Goal: Task Accomplishment & Management: Complete application form

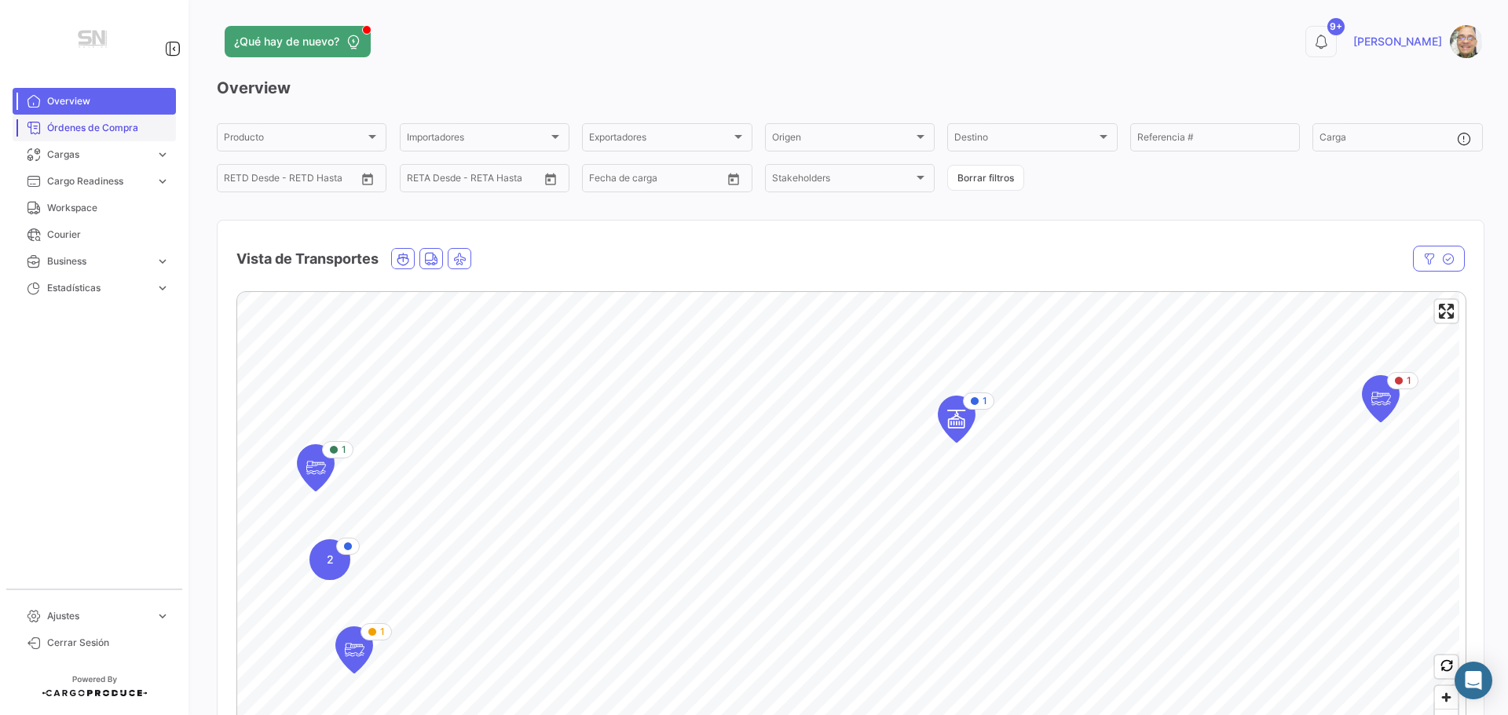
click at [97, 130] on span "Órdenes de Compra" at bounding box center [108, 128] width 123 height 14
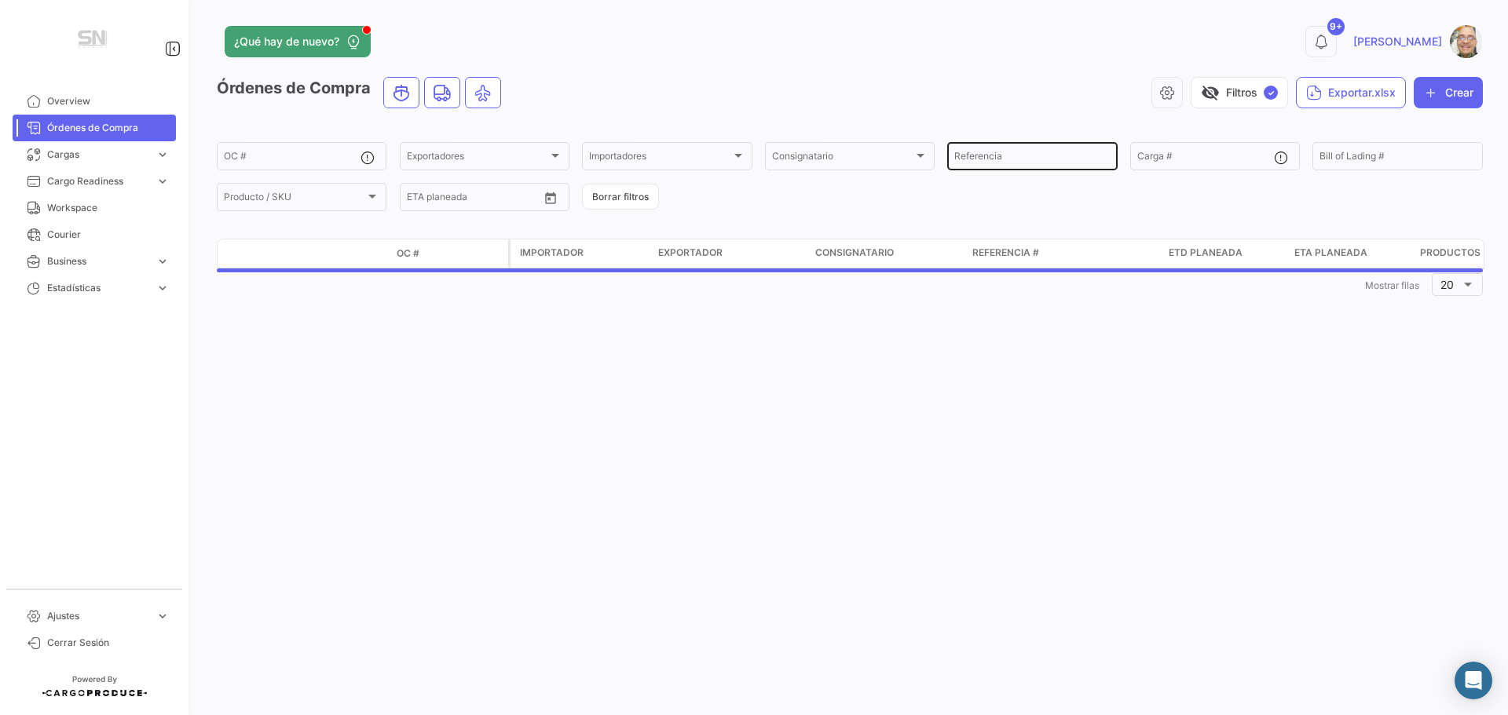
click at [1048, 159] on input "Referencia" at bounding box center [1031, 158] width 155 height 11
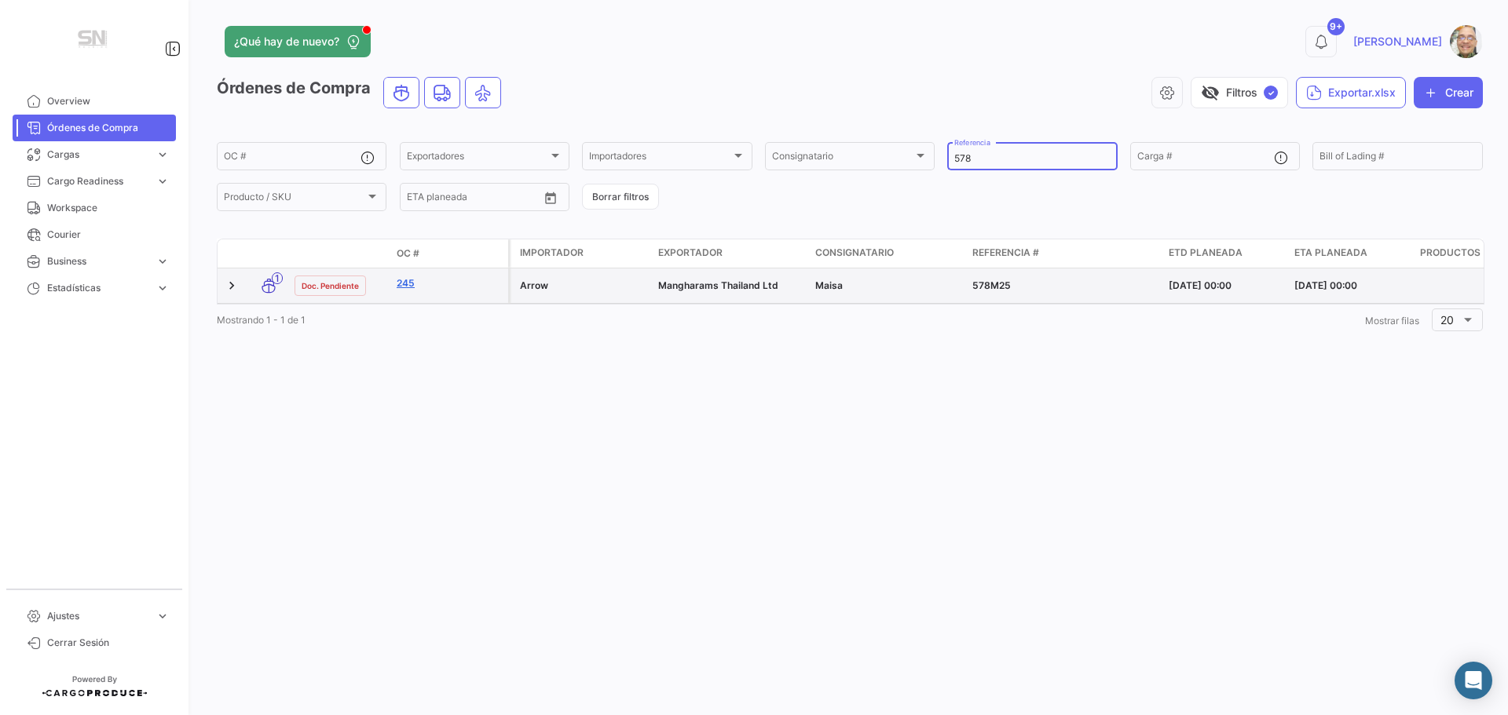
type input "578"
click at [405, 283] on link "245" at bounding box center [449, 283] width 105 height 14
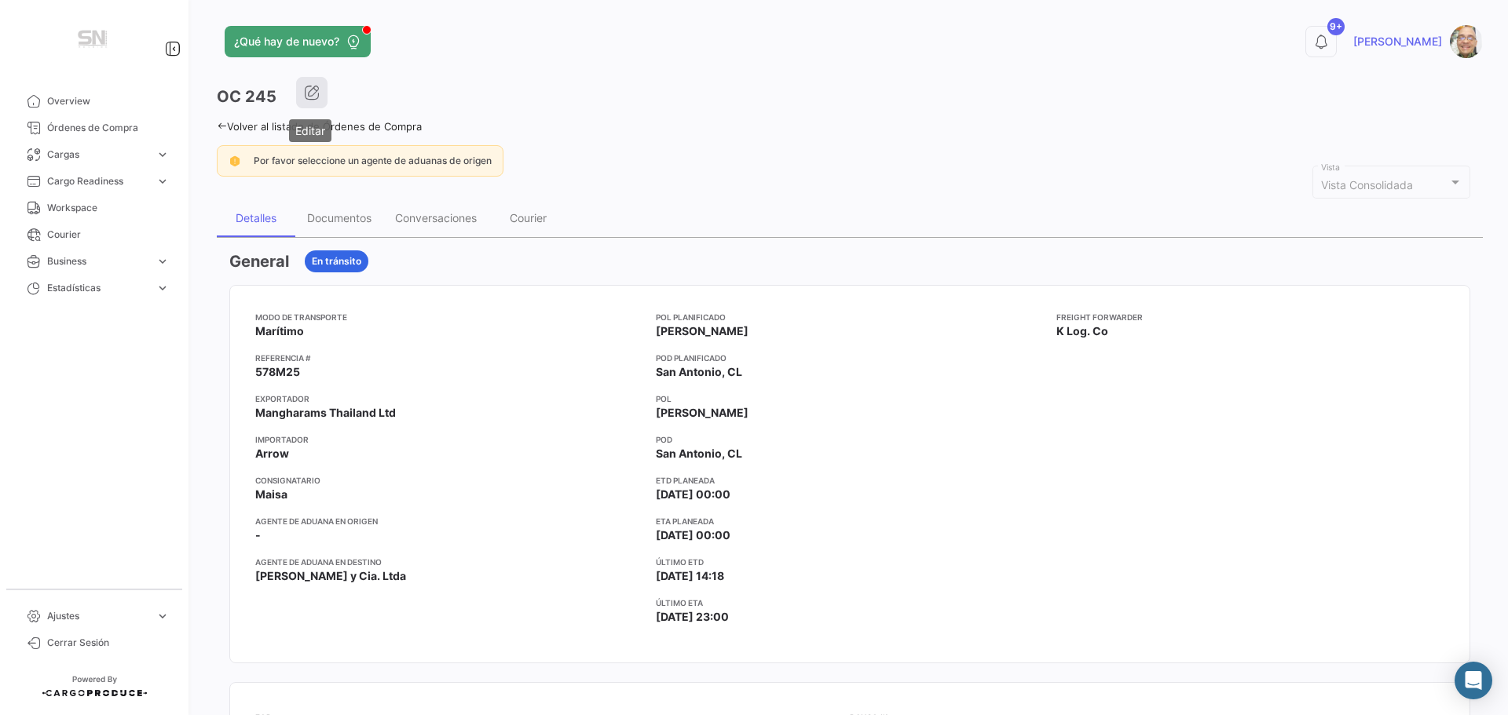
click at [311, 93] on icon "button" at bounding box center [312, 93] width 16 height 16
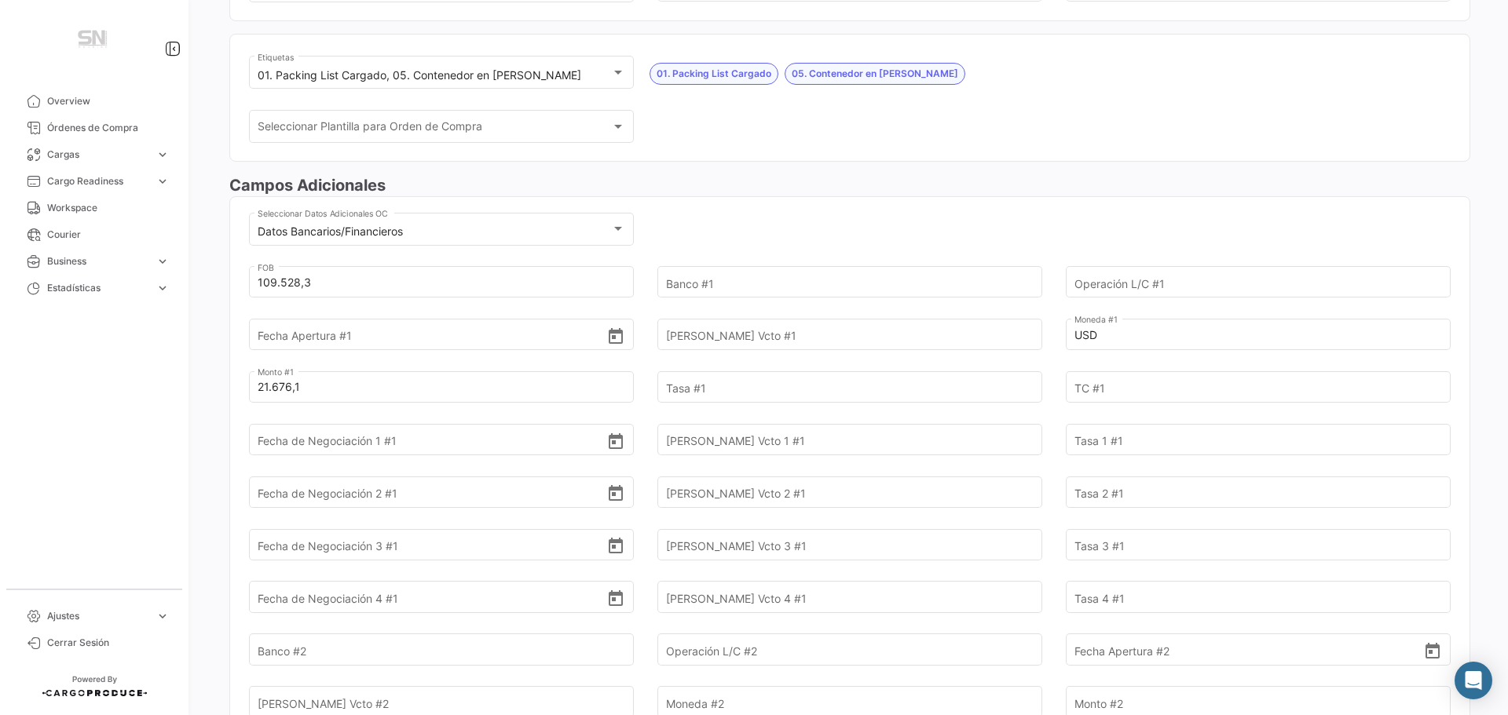
scroll to position [157, 0]
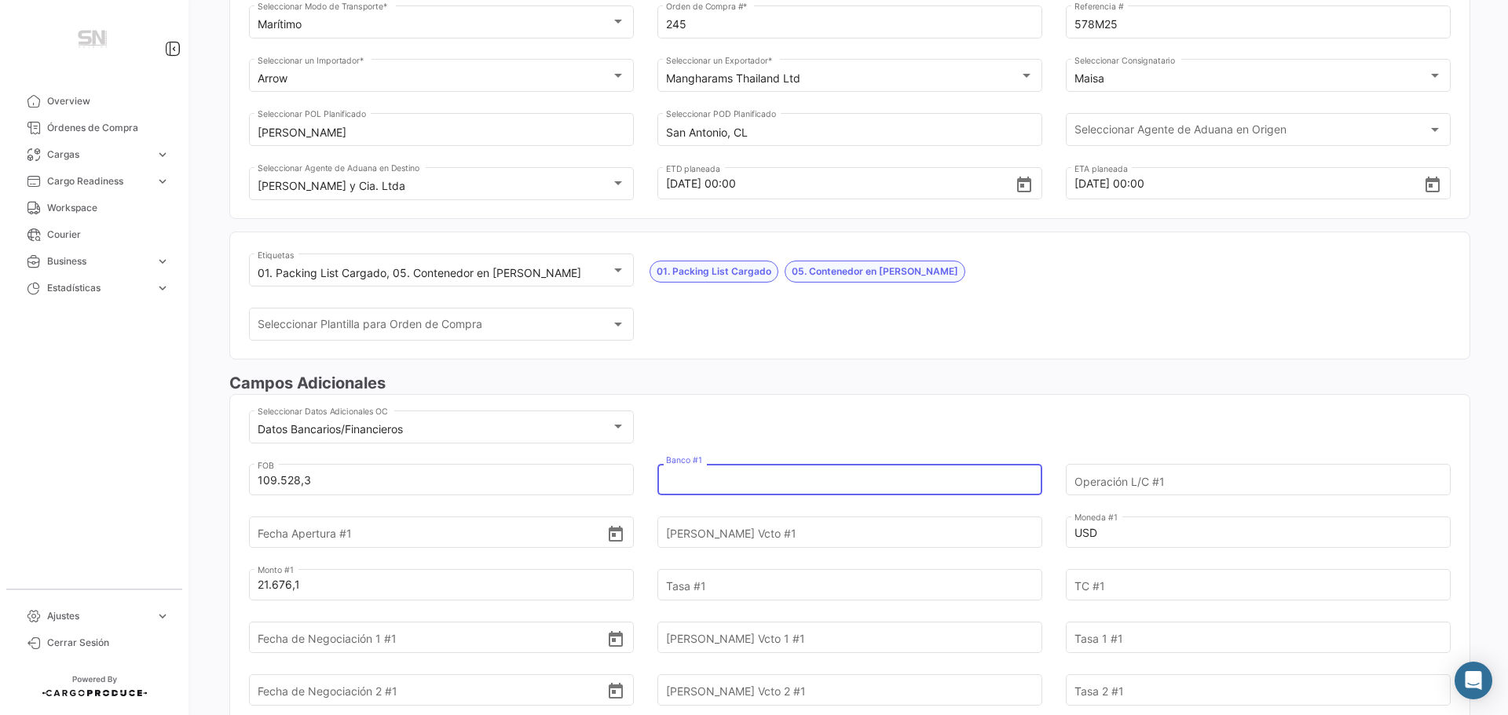
click at [703, 479] on input "Banco #1" at bounding box center [840, 480] width 349 height 55
type input "Consorcio"
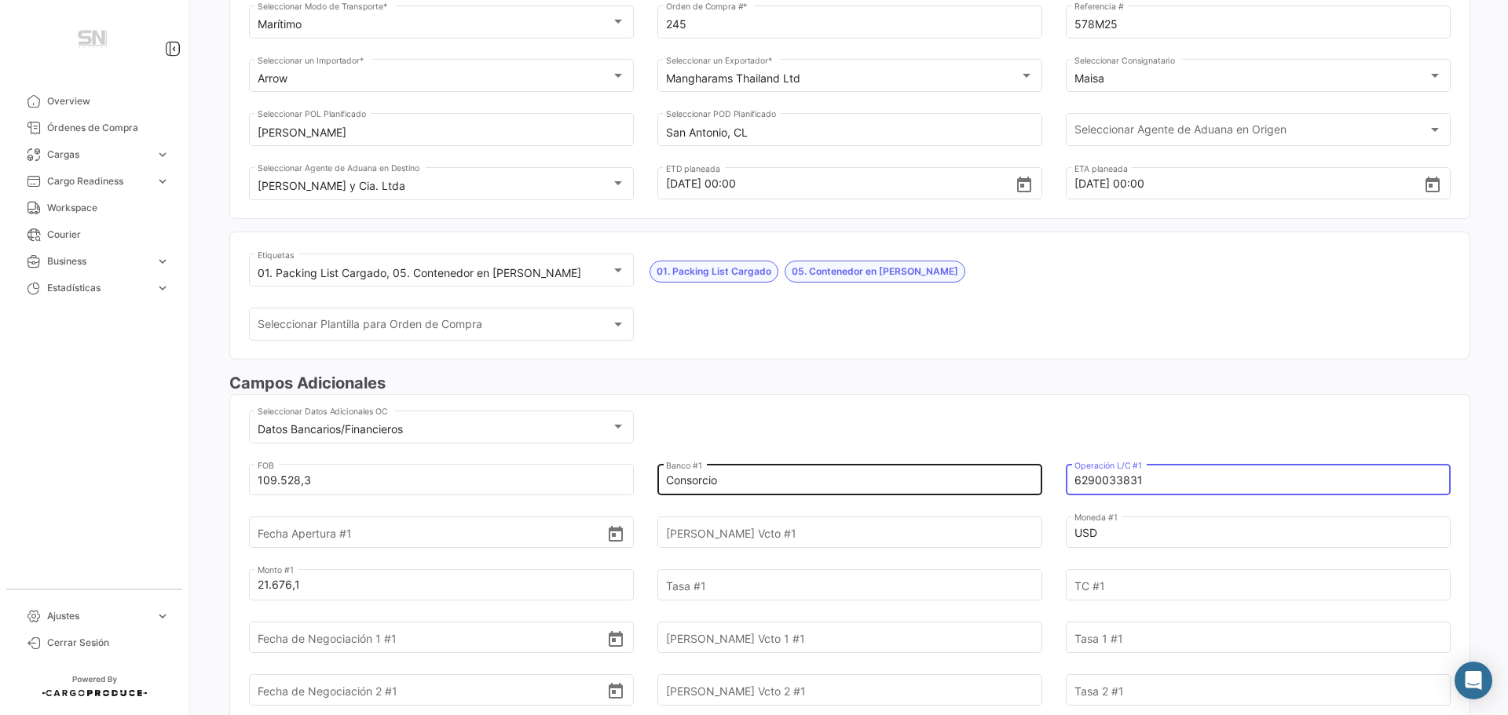
type input "6290033831"
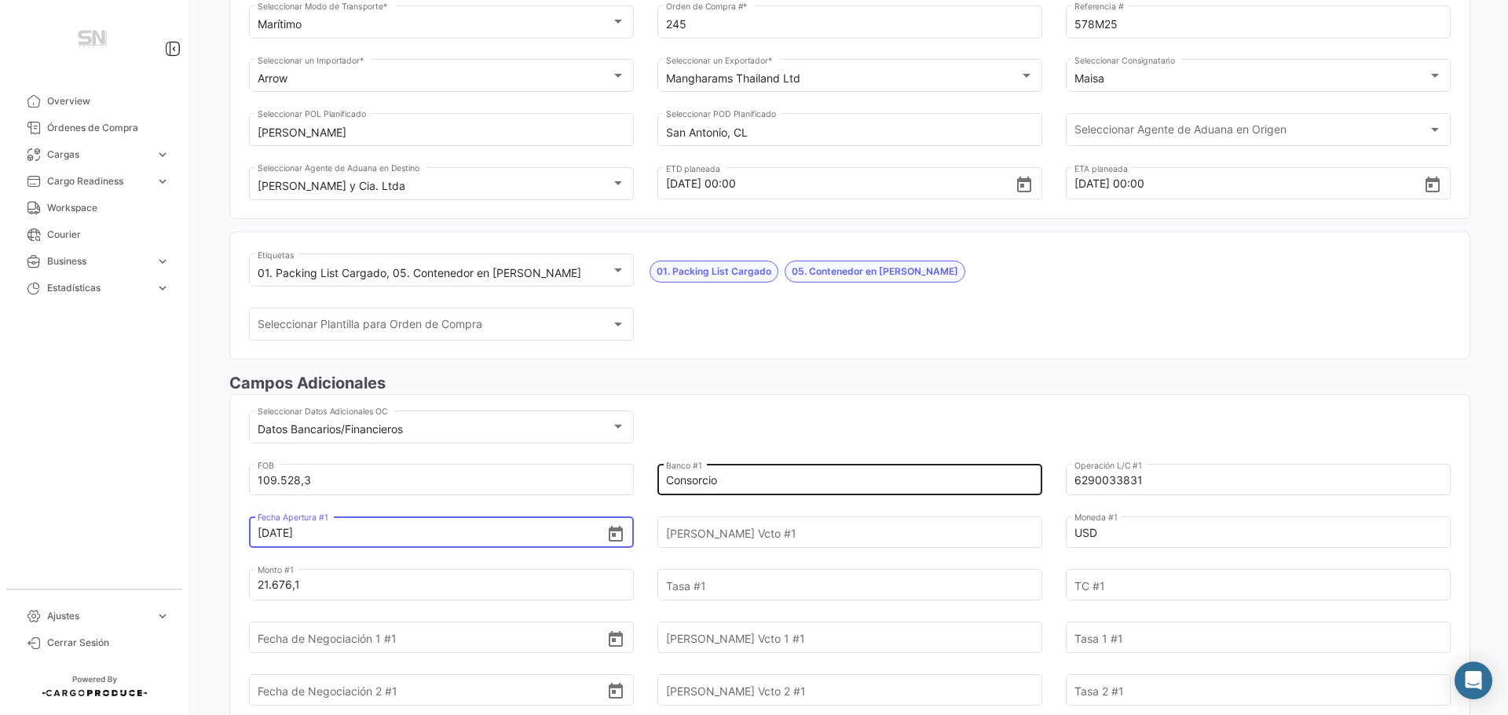
type input "[DATE]"
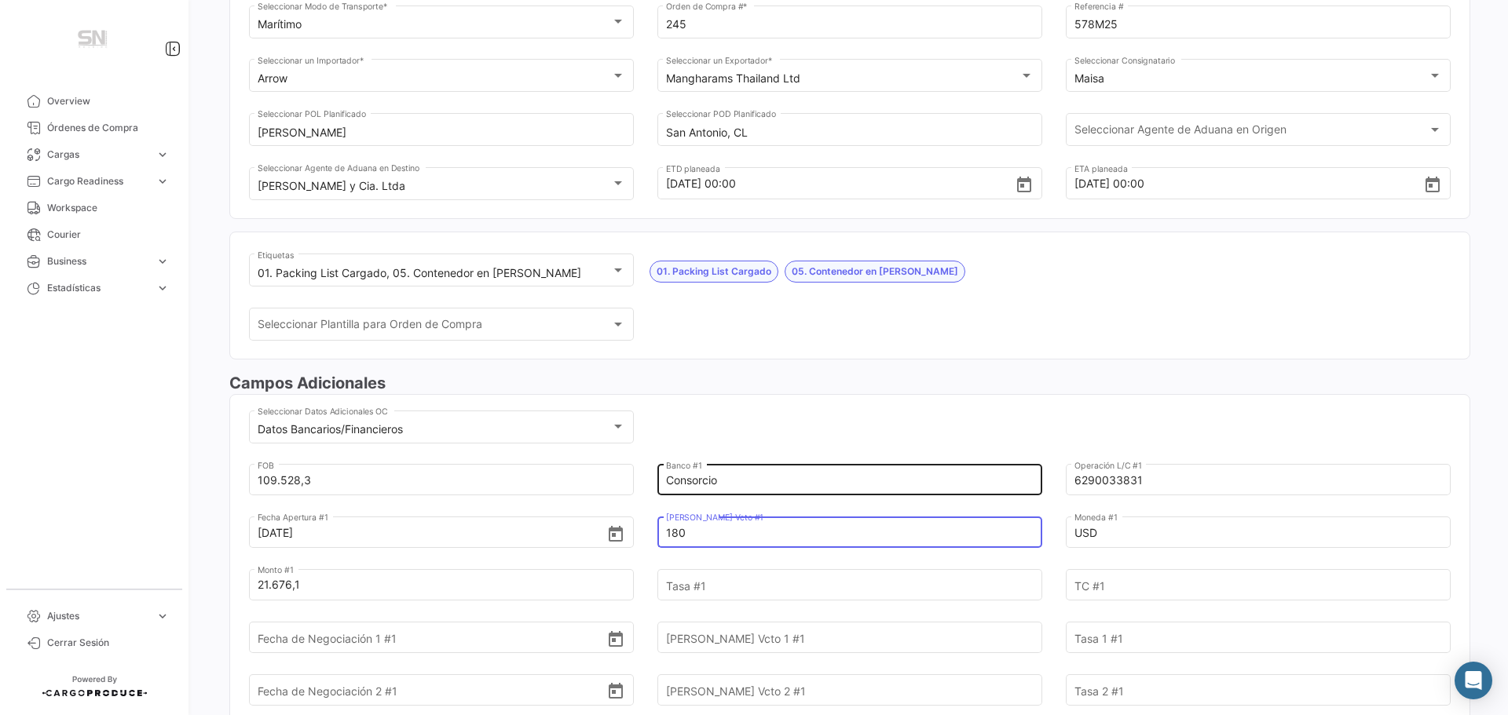
type input "180"
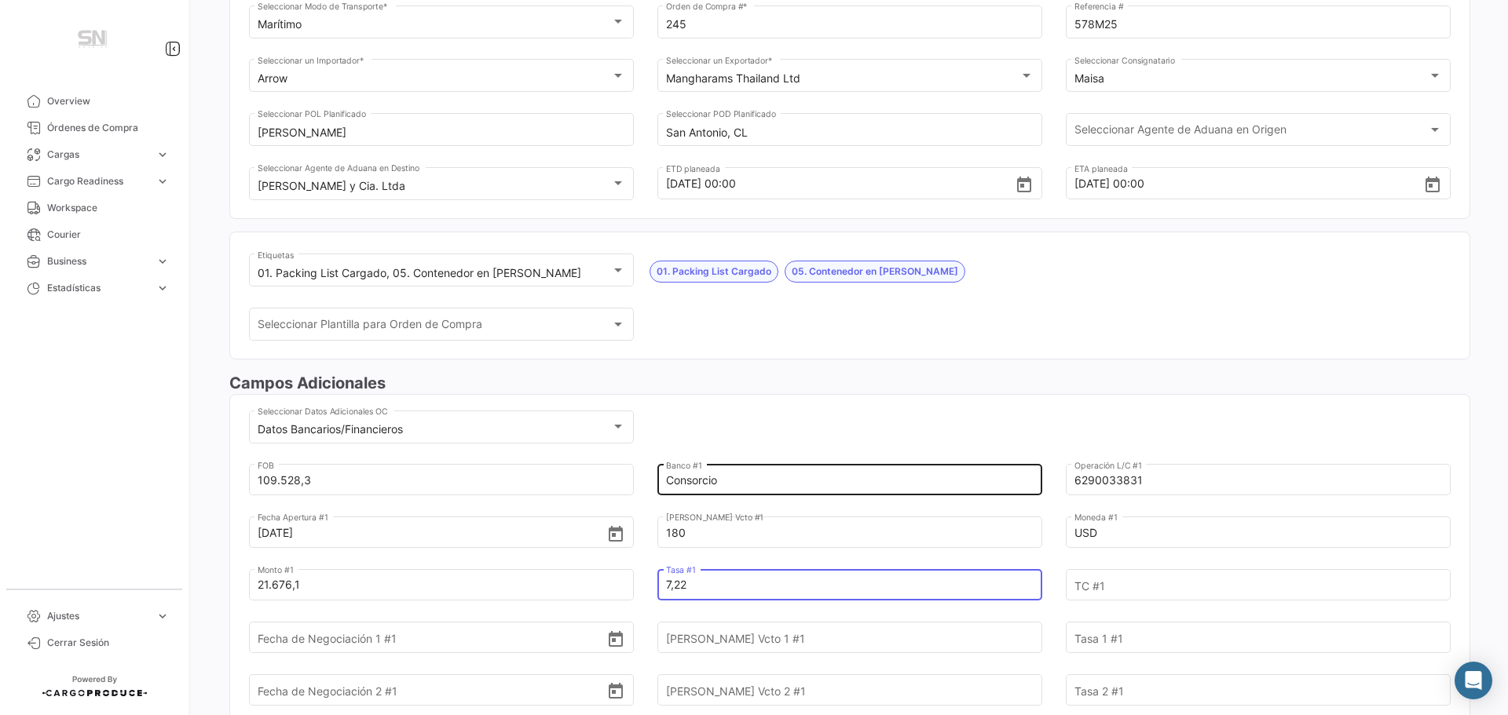
type input "7,22"
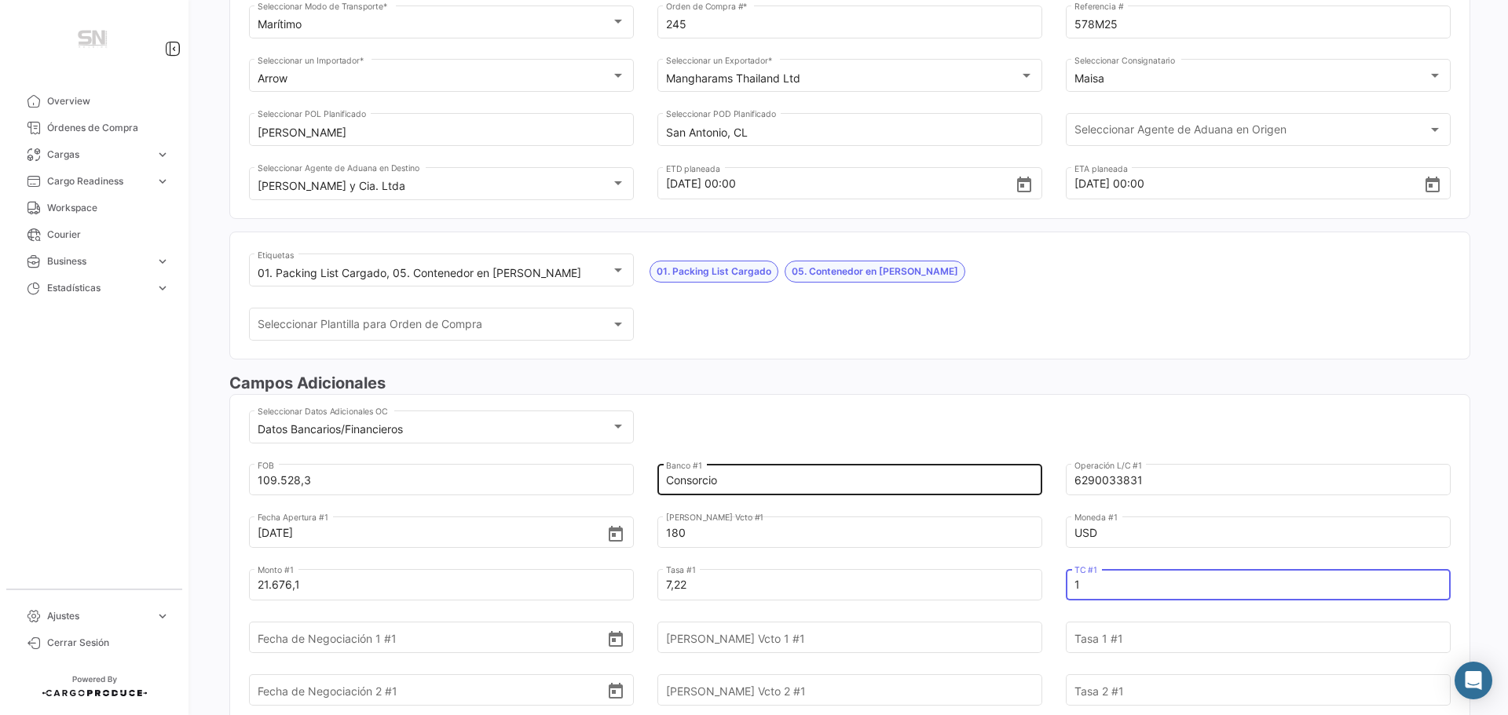
type input "1"
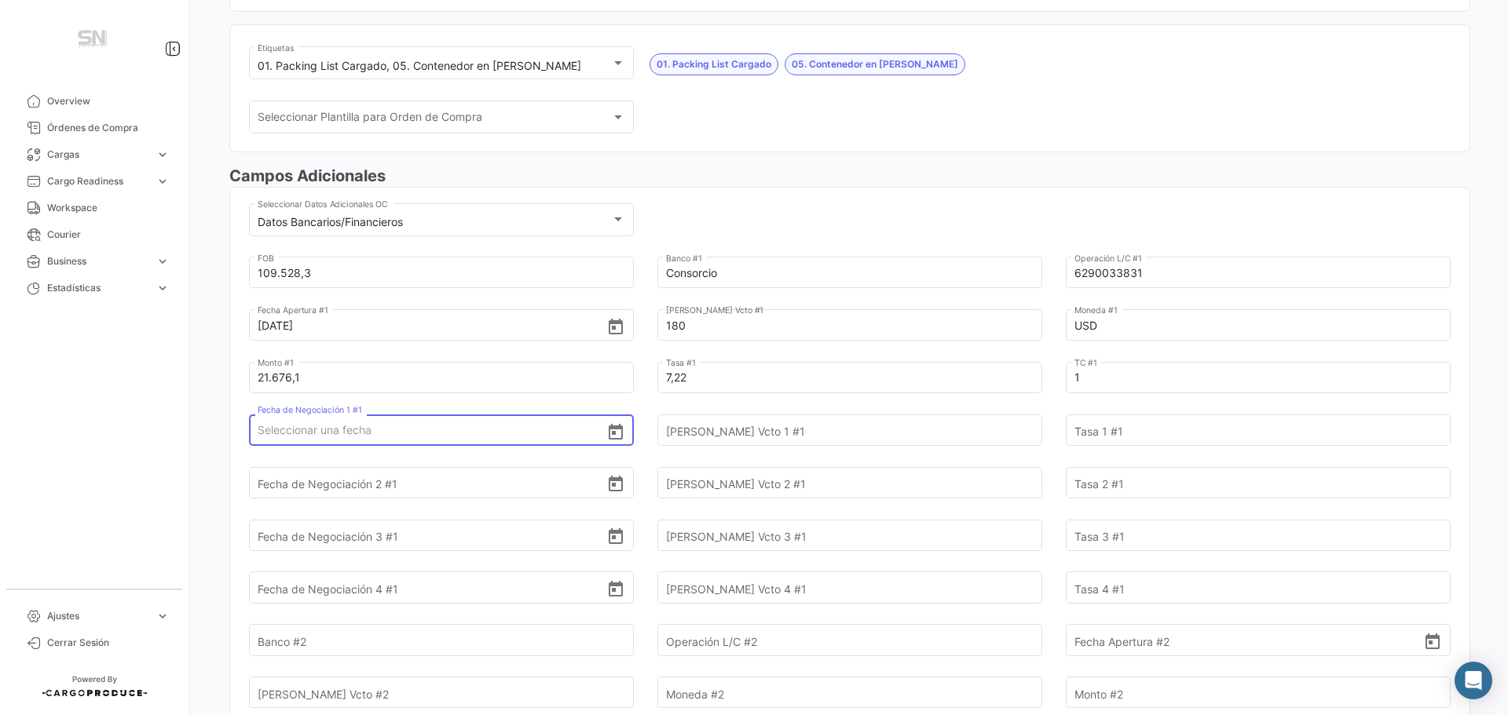
scroll to position [393, 0]
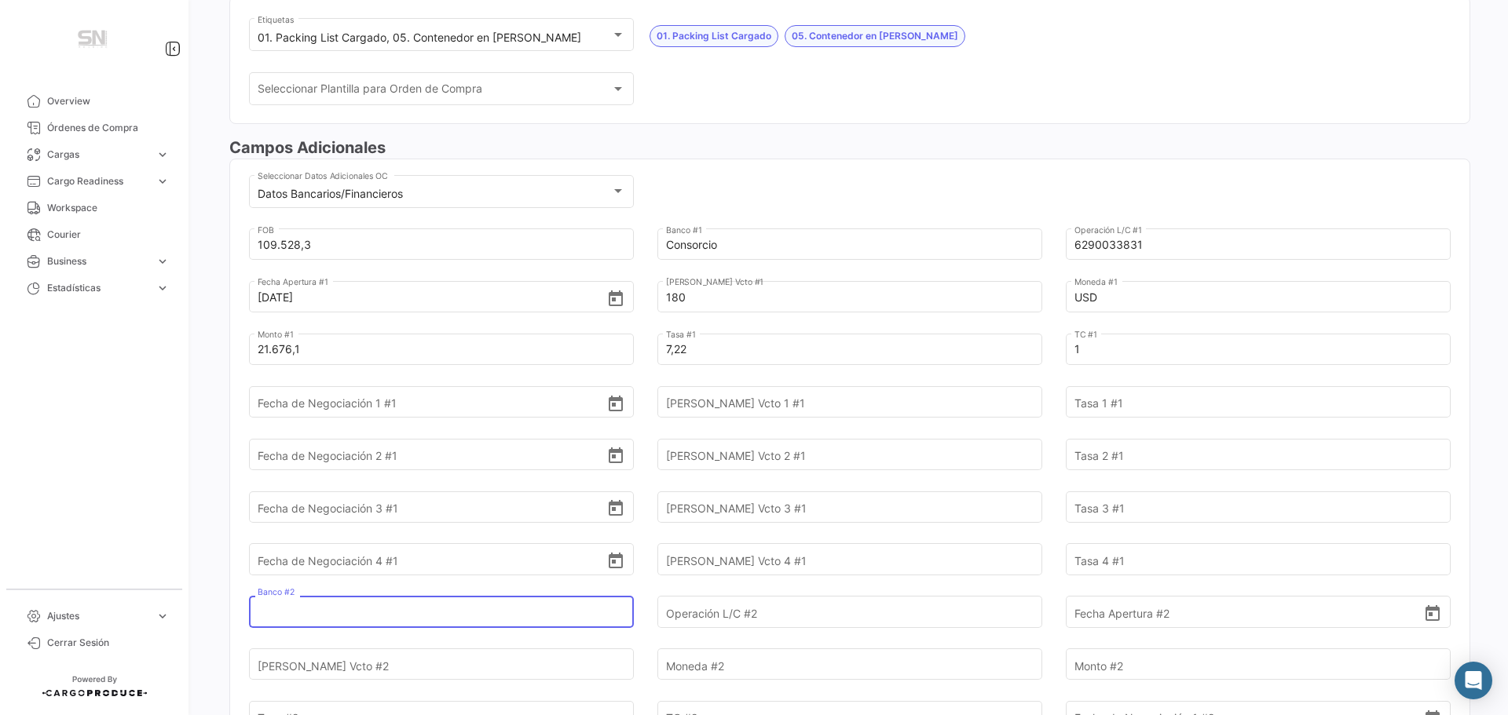
click at [298, 607] on input "Banco #2" at bounding box center [432, 612] width 349 height 55
type input "[GEOGRAPHIC_DATA]"
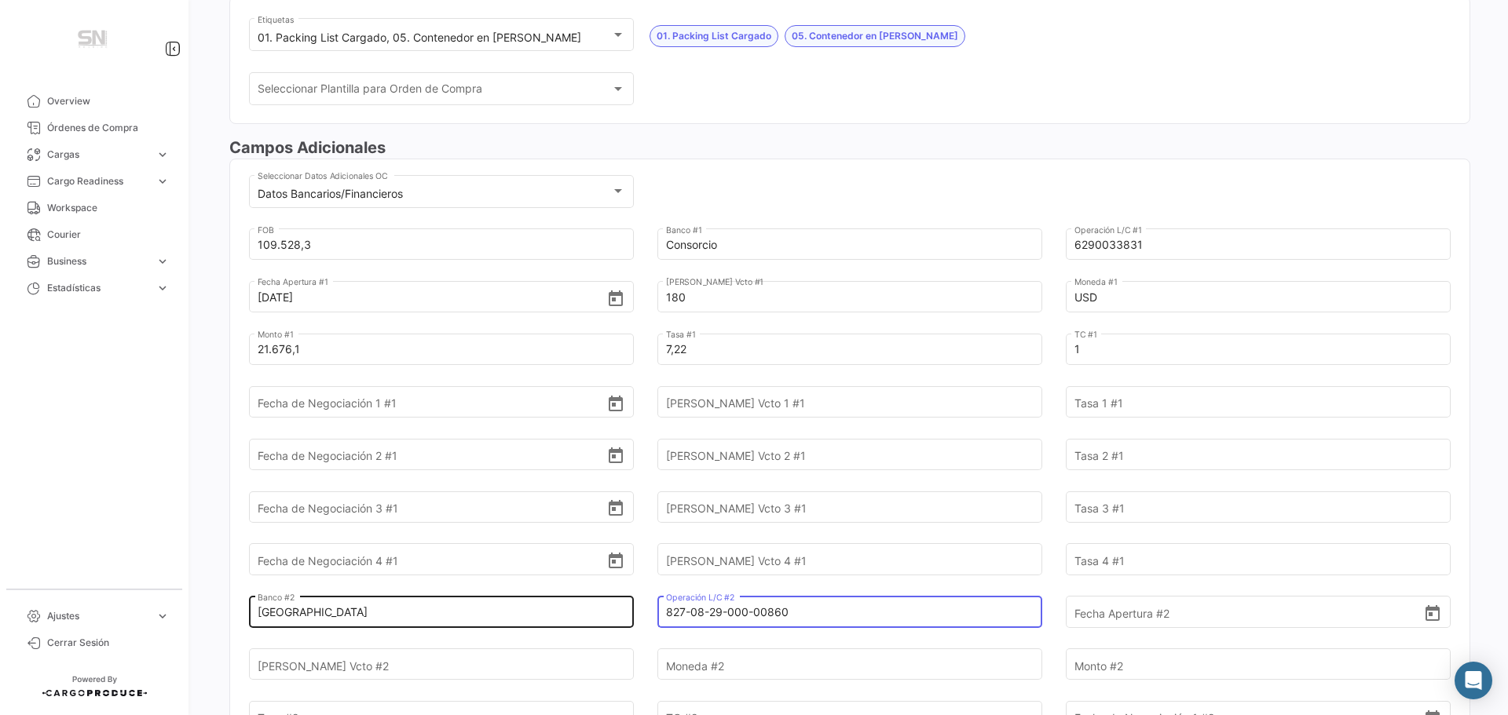
type input "827-08-29-000-00860"
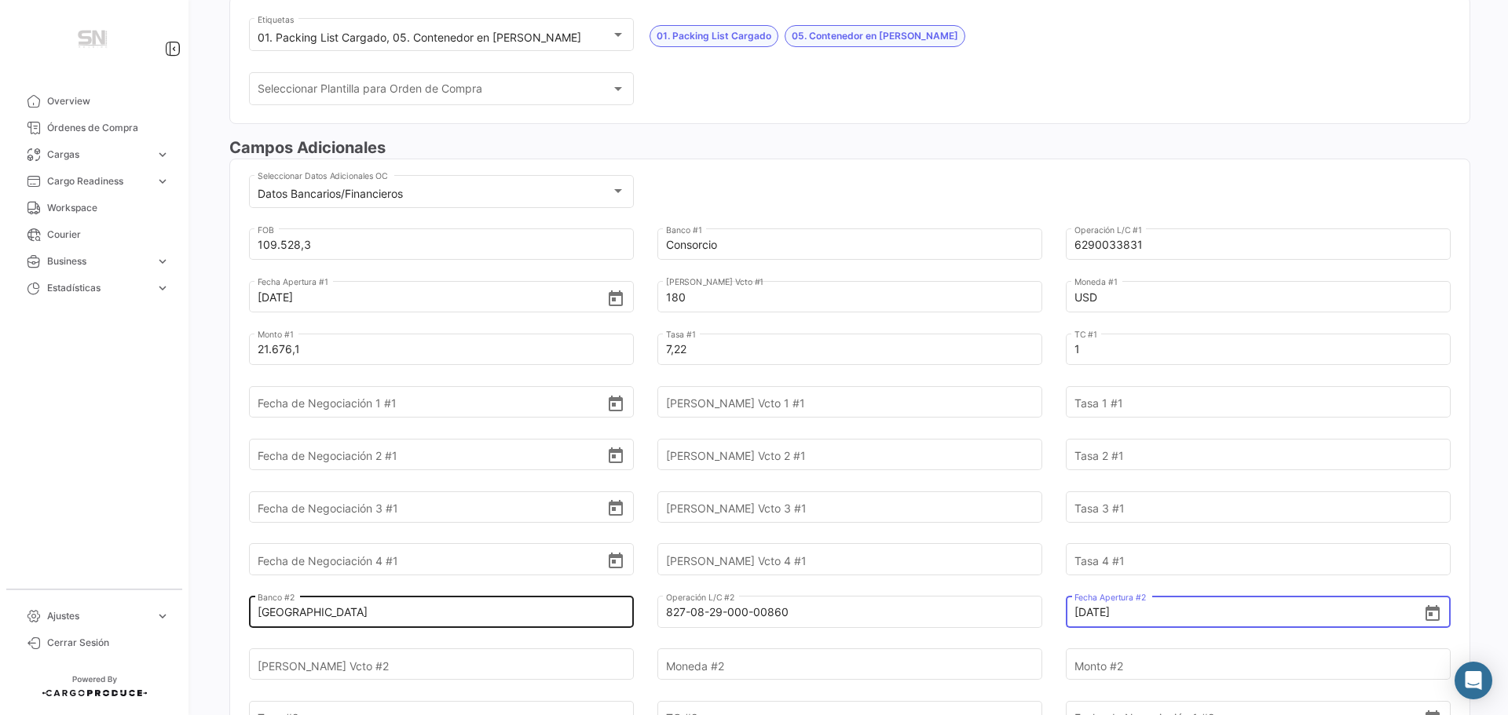
type input "[DATE]"
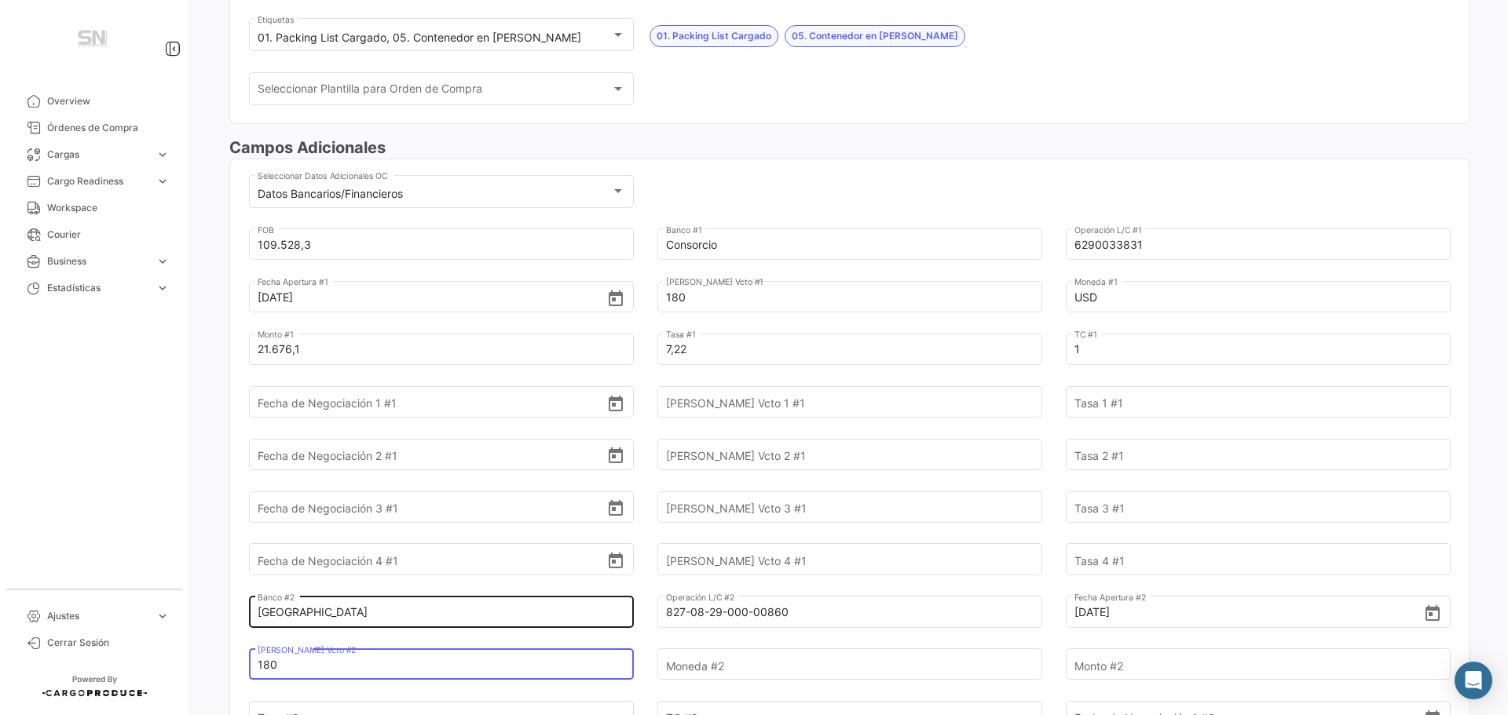
type input "180"
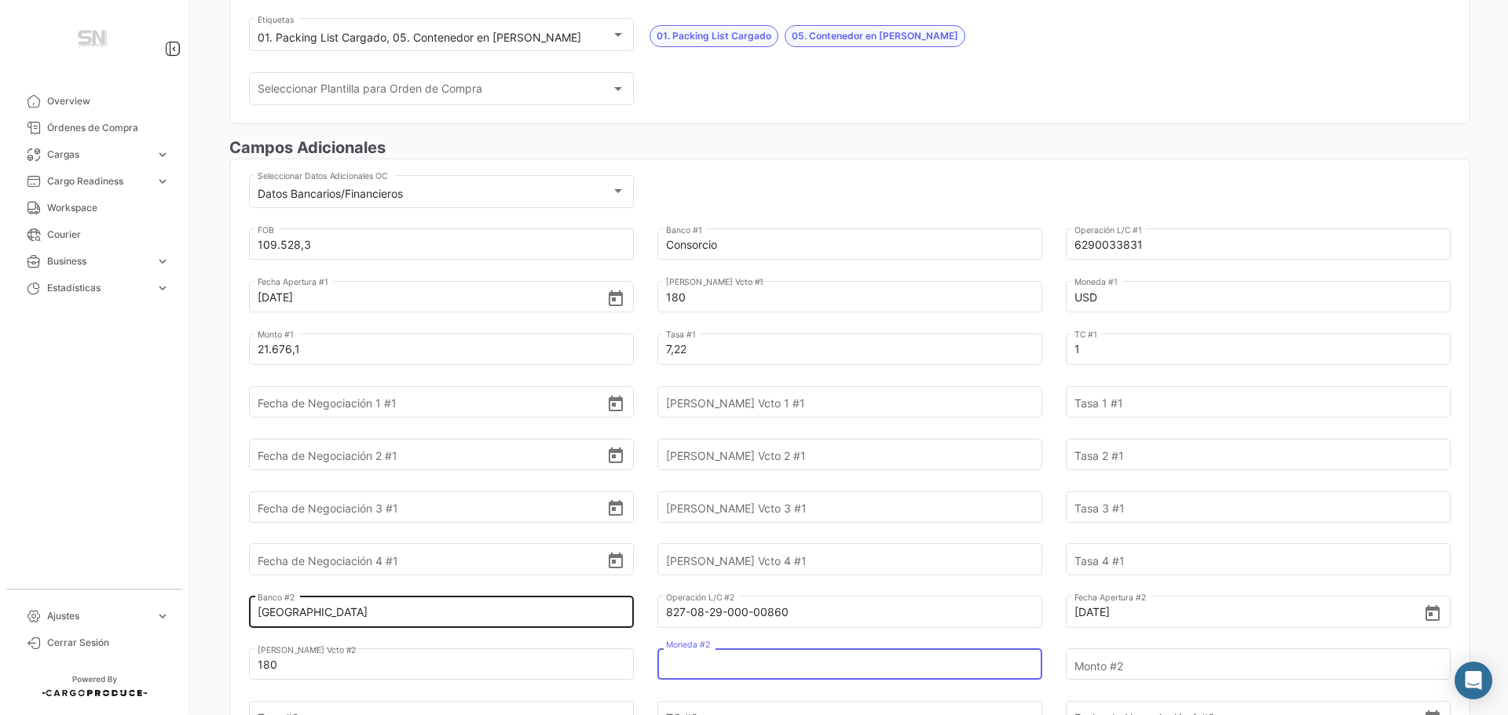
type input "u"
type input "USD"
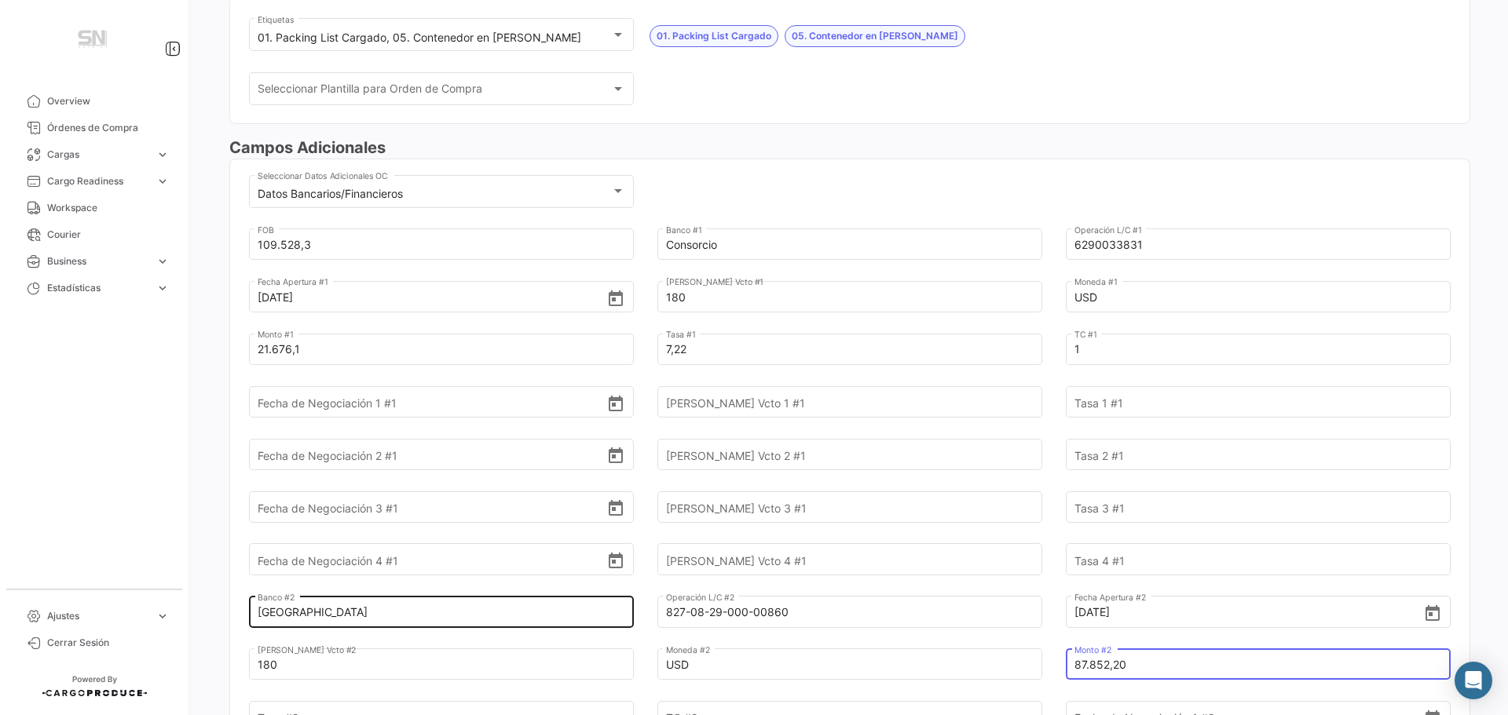
type input "87.852,20"
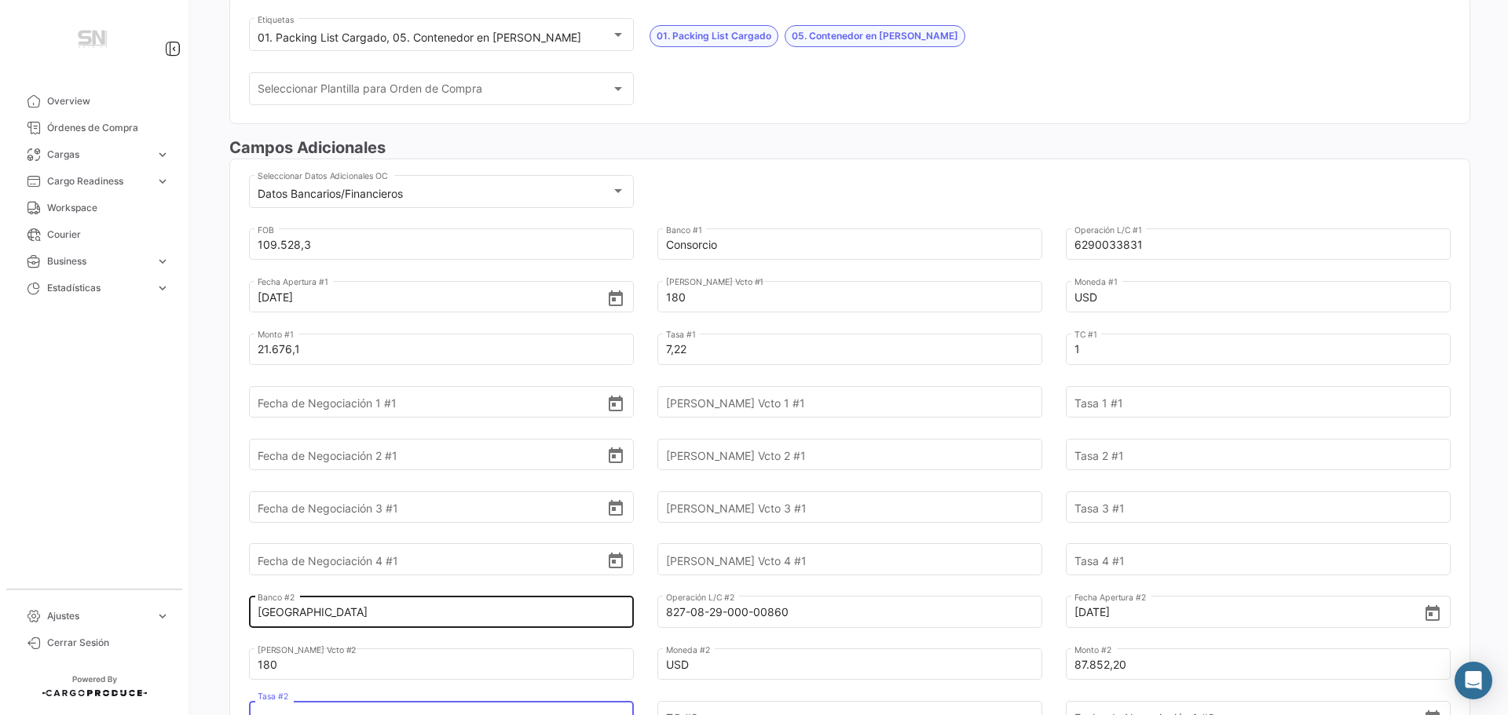
scroll to position [423, 0]
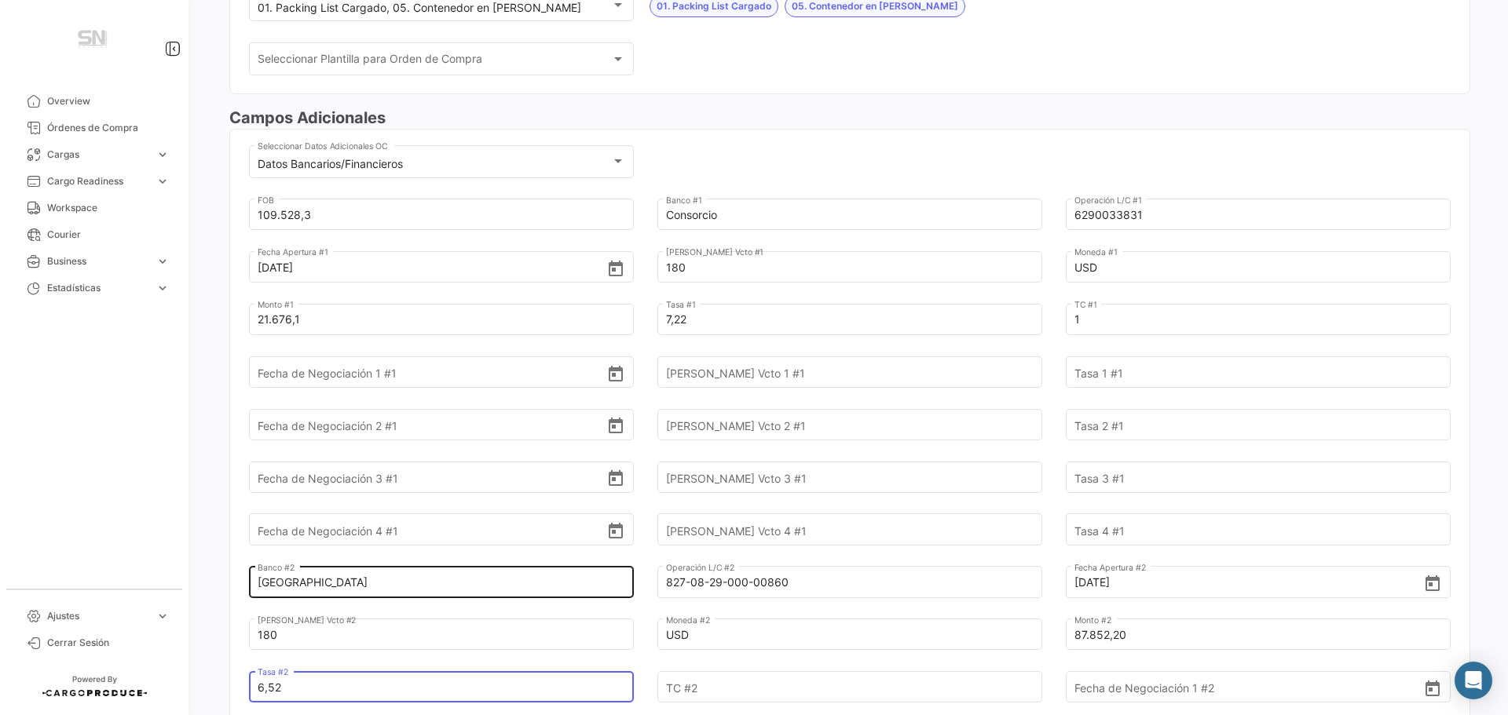
type input "6,52"
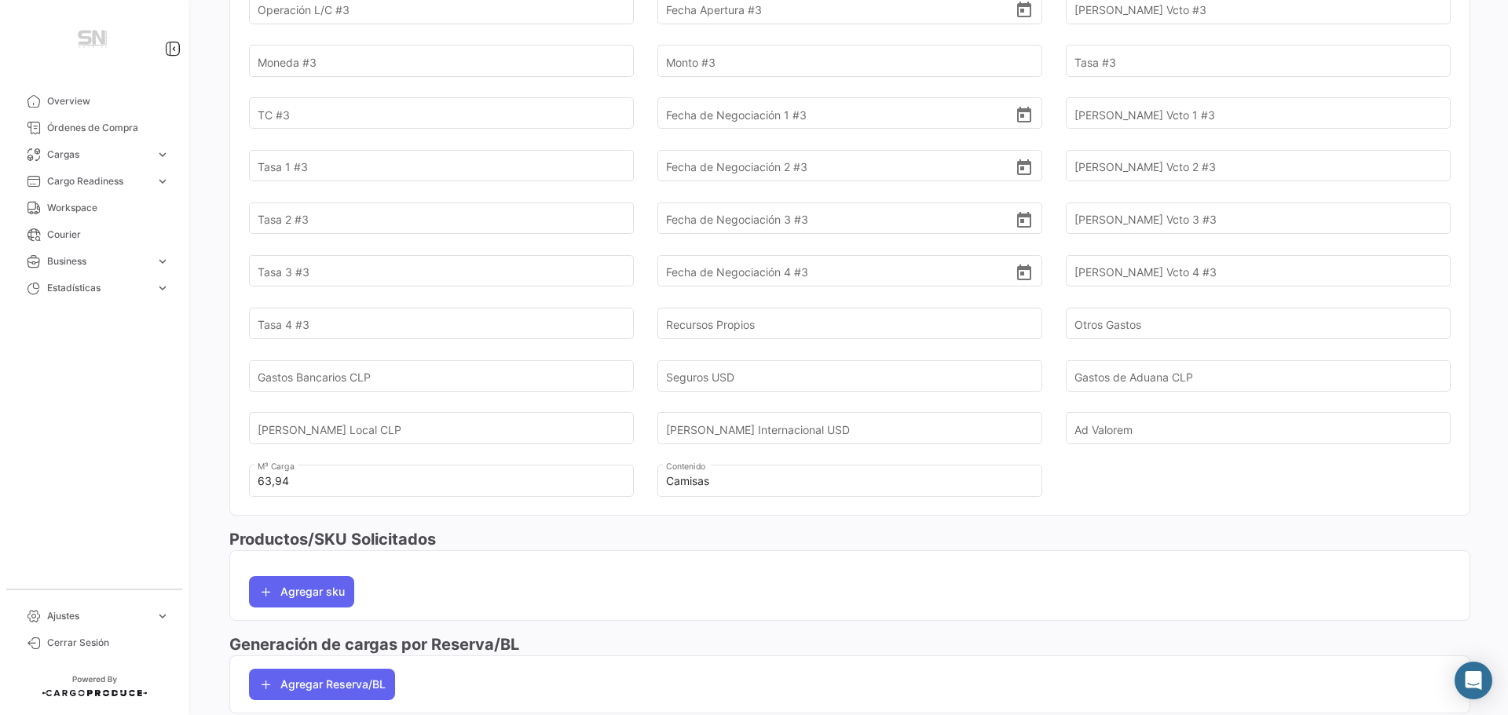
scroll to position [1365, 0]
type input "1"
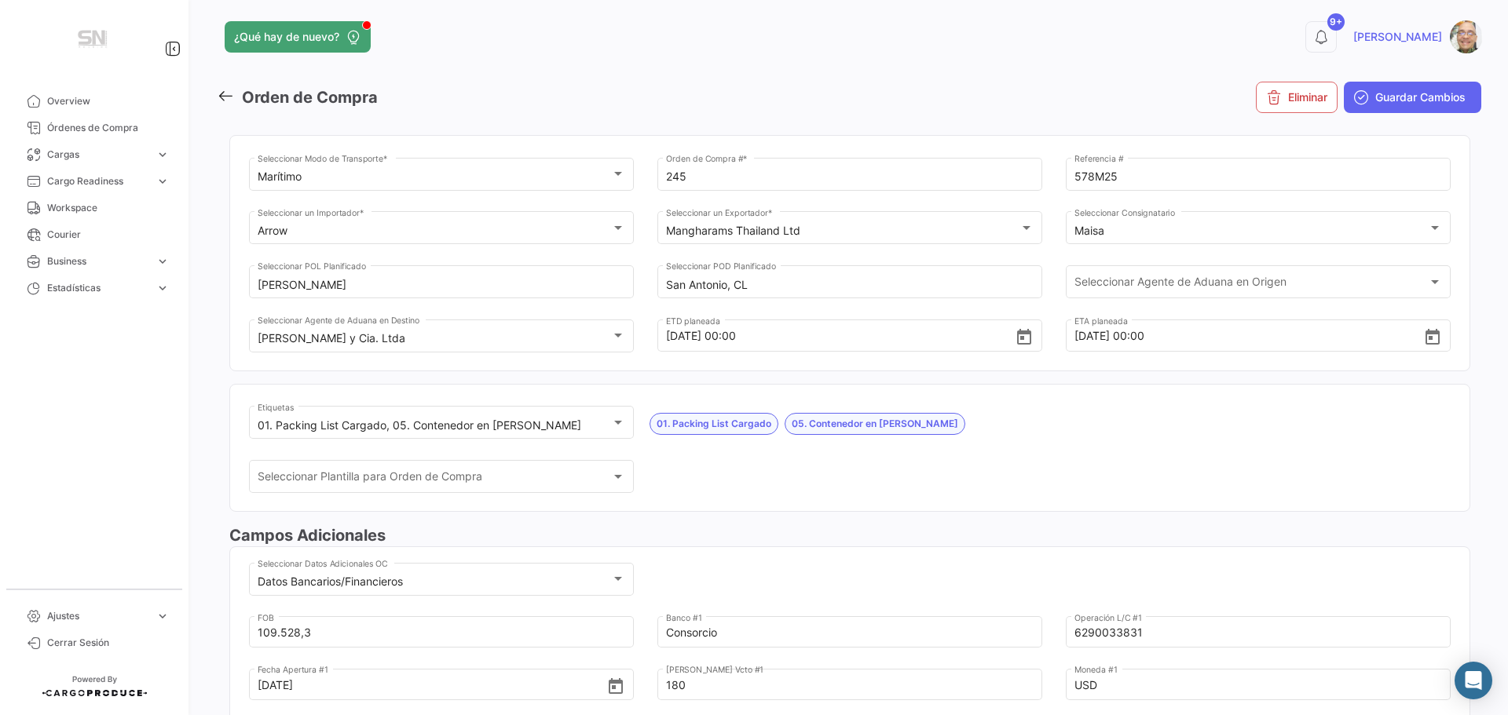
scroll to position [0, 0]
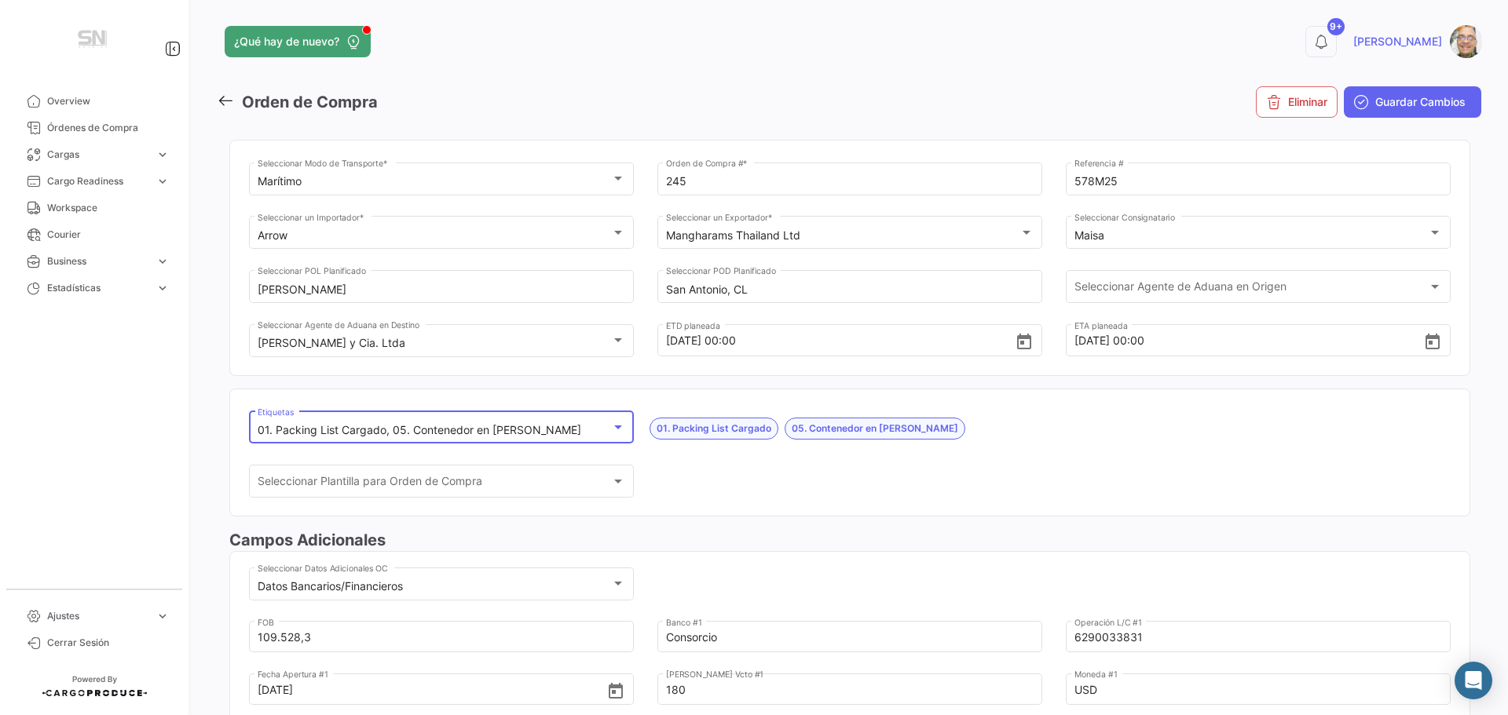
click at [617, 434] on div at bounding box center [618, 427] width 14 height 13
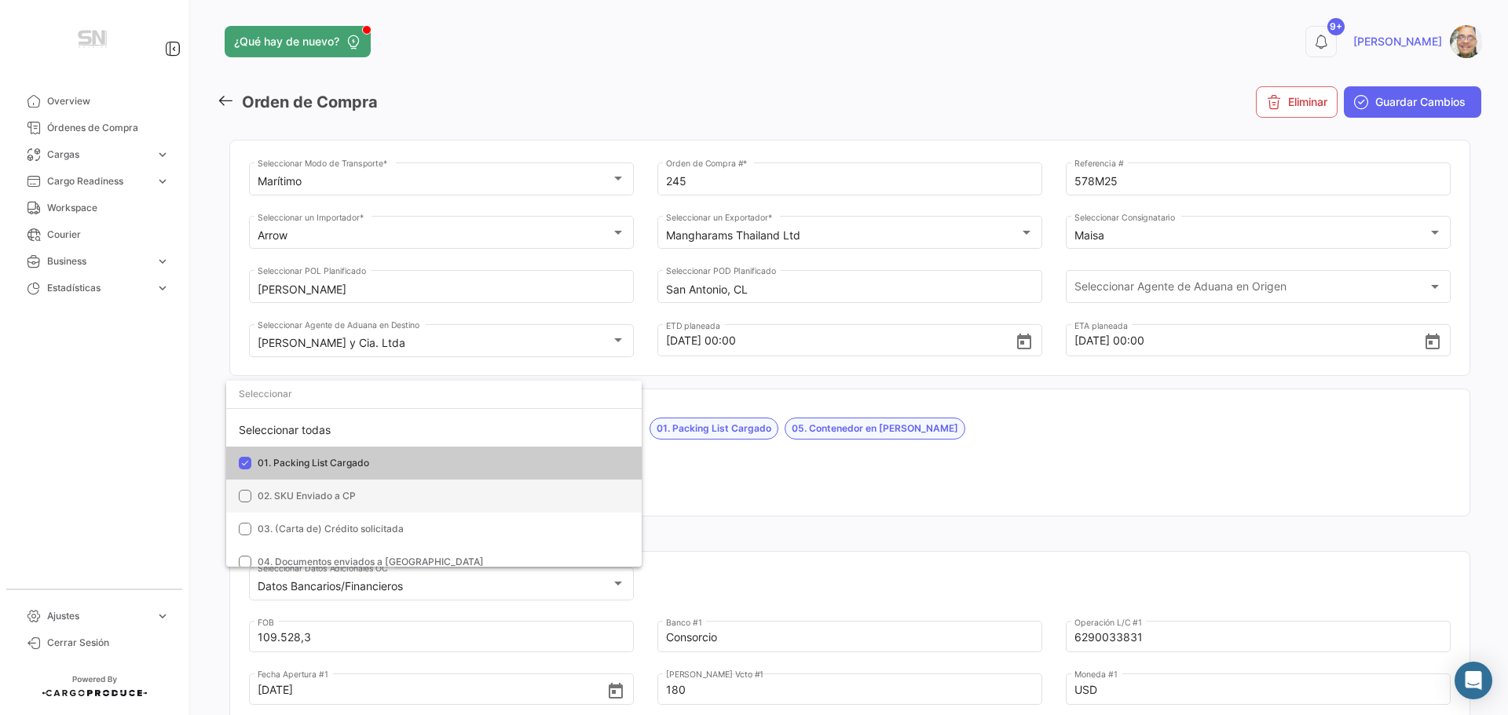
scroll to position [79, 0]
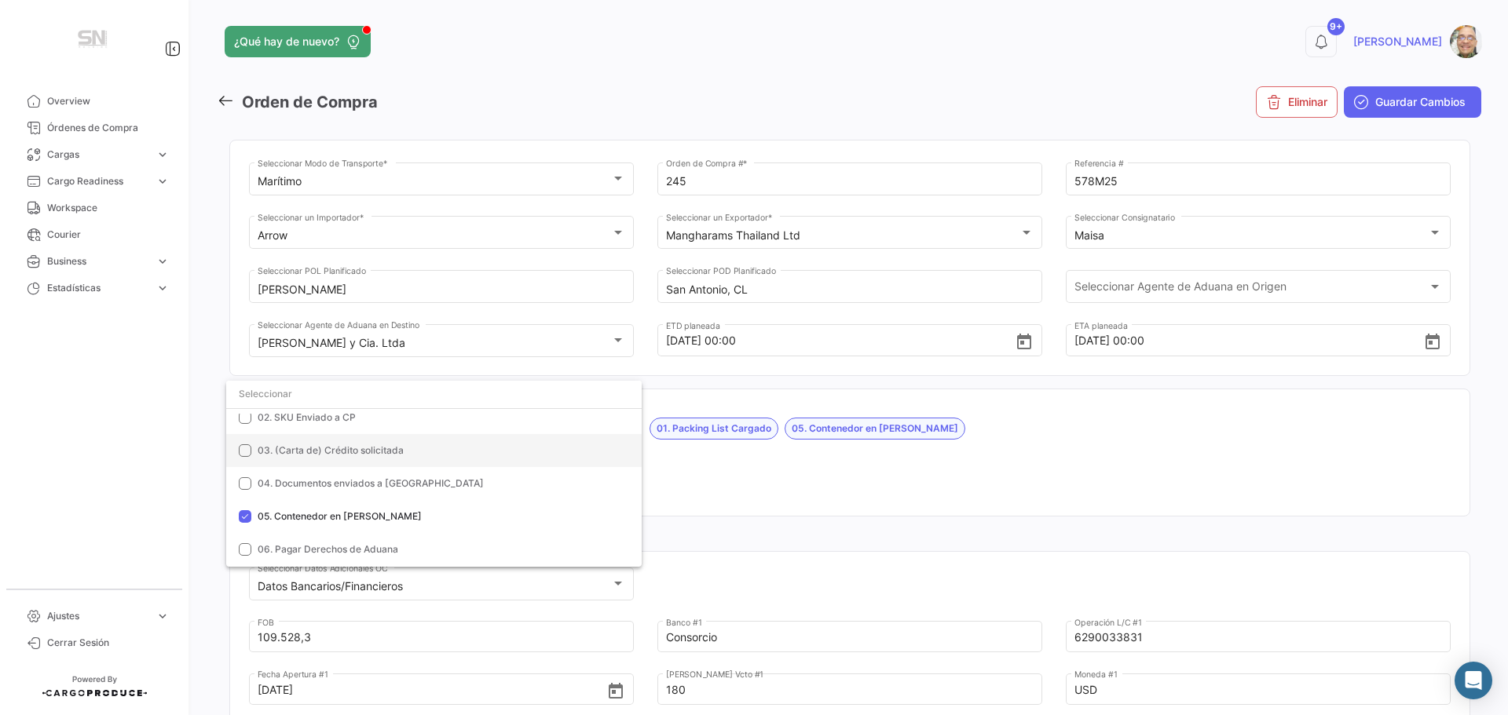
click at [237, 451] on mat-option "03. (Carta de) Crédito solicitada" at bounding box center [433, 450] width 415 height 33
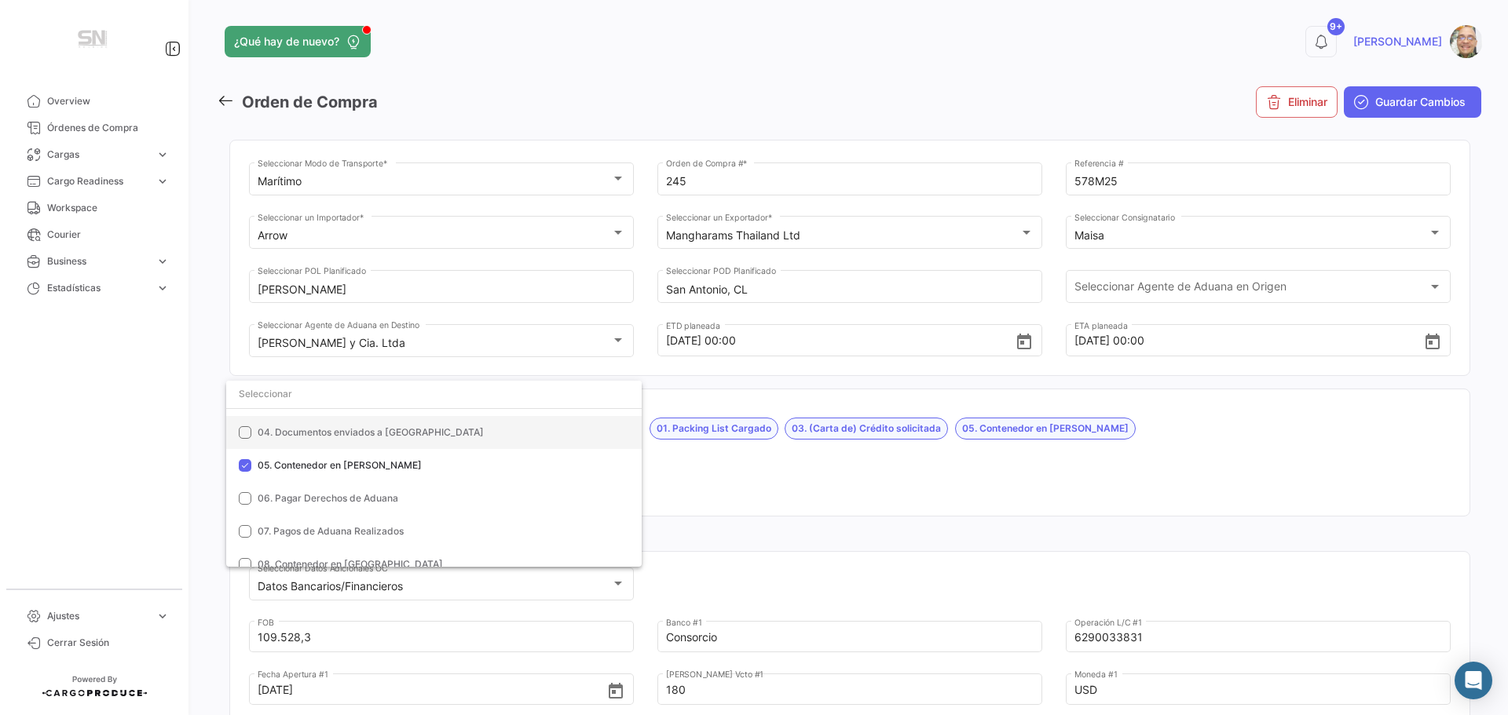
scroll to position [157, 0]
click at [703, 480] on div at bounding box center [754, 357] width 1508 height 715
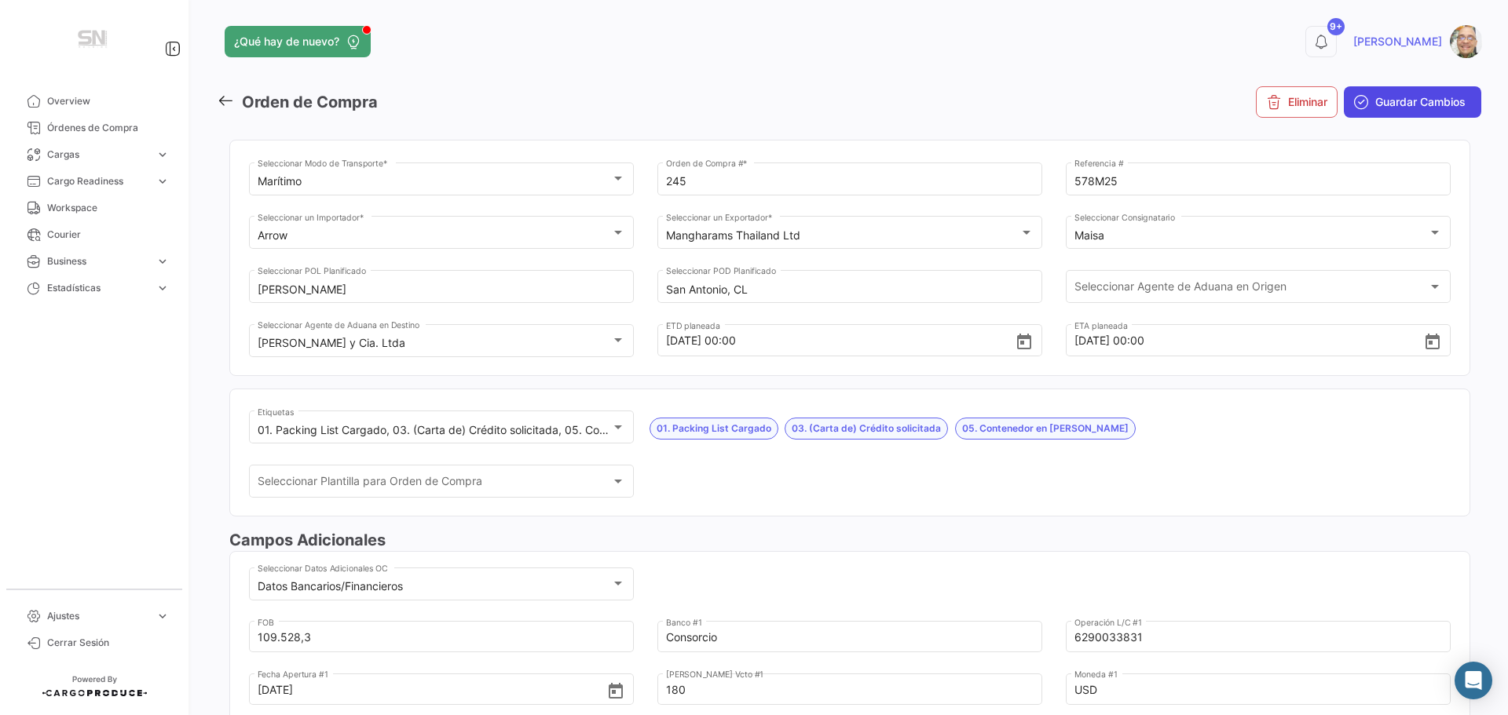
click at [1409, 101] on span "Guardar Cambios" at bounding box center [1420, 102] width 90 height 16
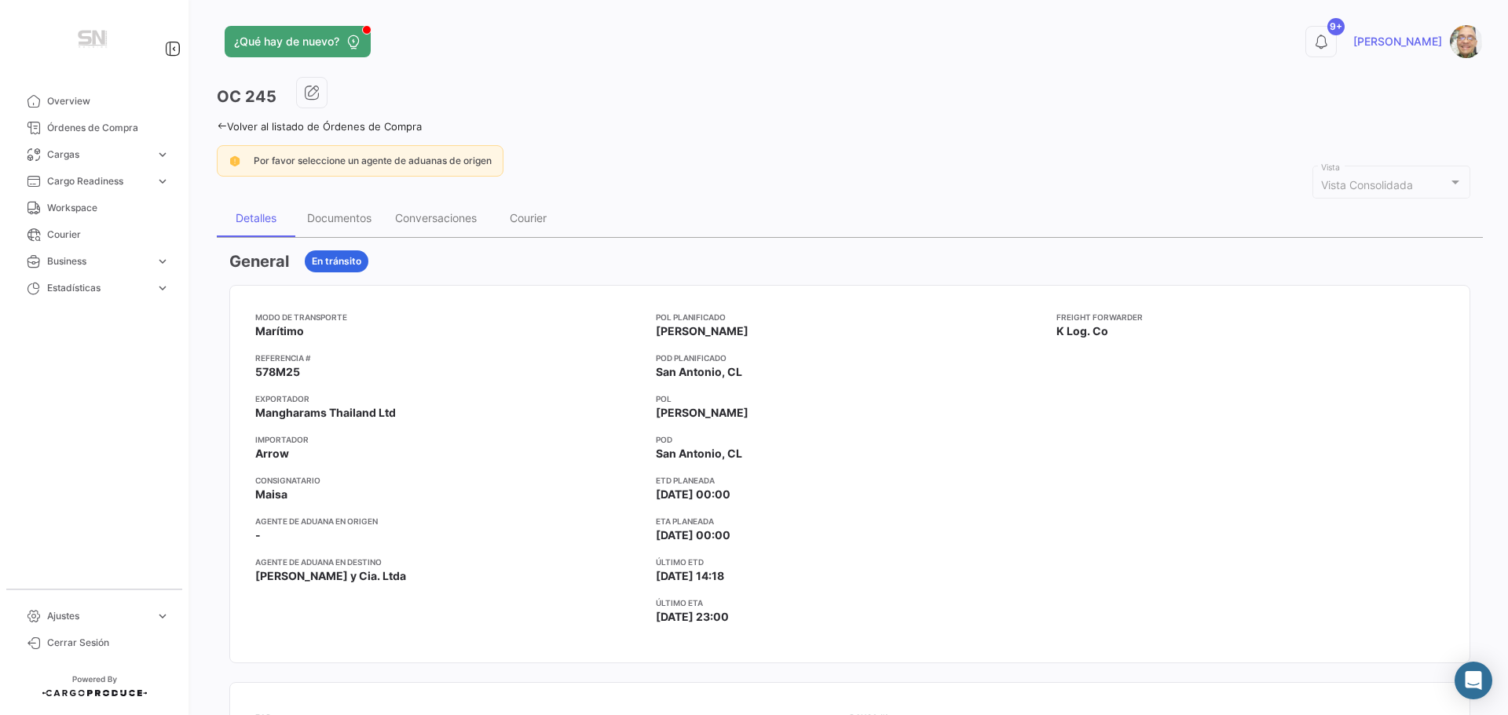
click at [221, 126] on icon at bounding box center [222, 126] width 10 height 10
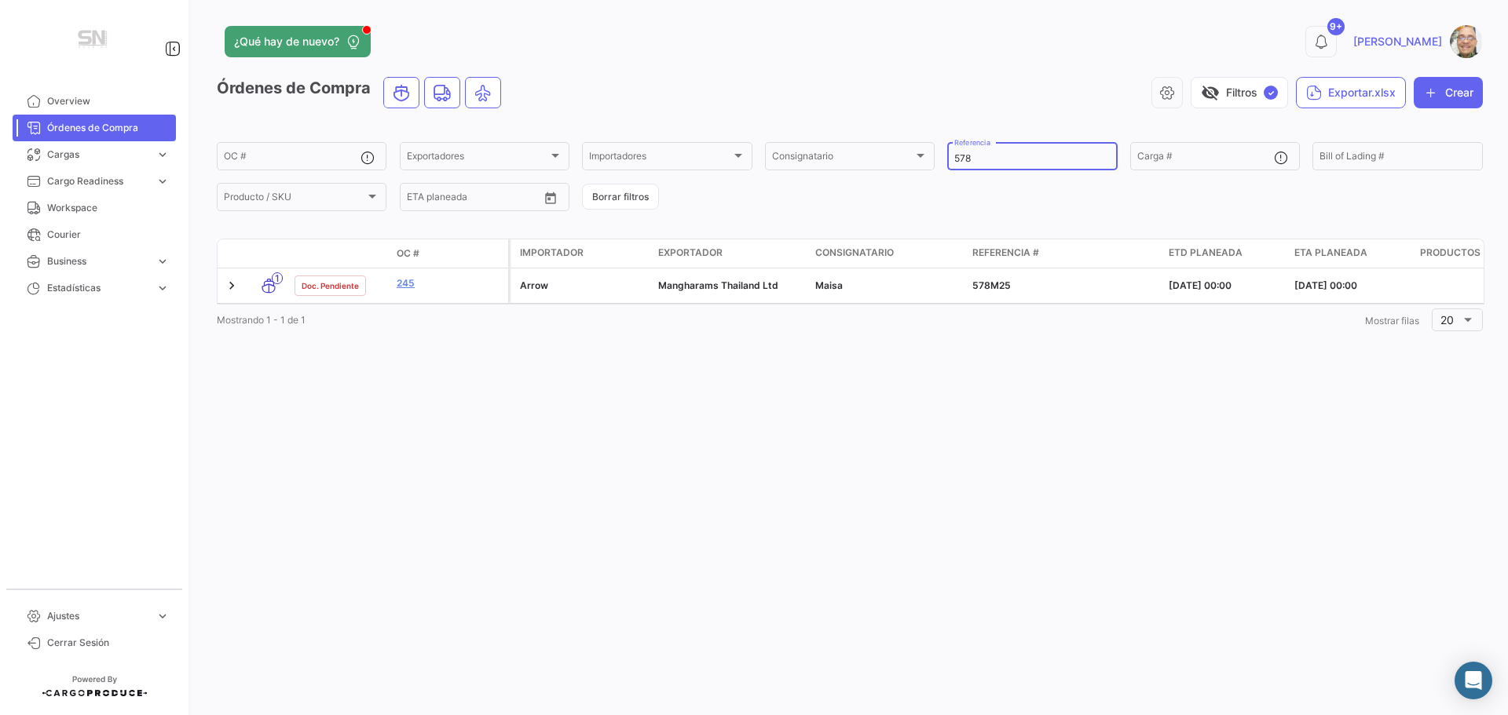
click at [1004, 160] on input "578" at bounding box center [1031, 158] width 155 height 11
type input "5"
type input "6"
